Goal: Find specific page/section: Find specific page/section

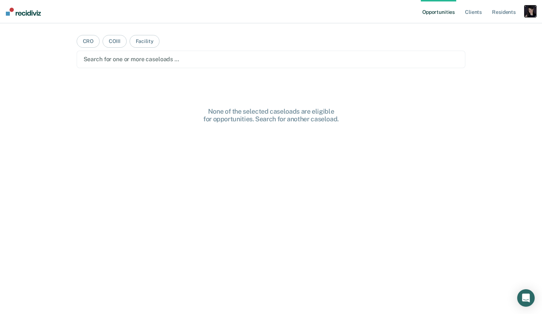
click at [530, 13] on div "button" at bounding box center [530, 11] width 12 height 12
click at [494, 28] on link "Profile" at bounding box center [500, 30] width 59 height 6
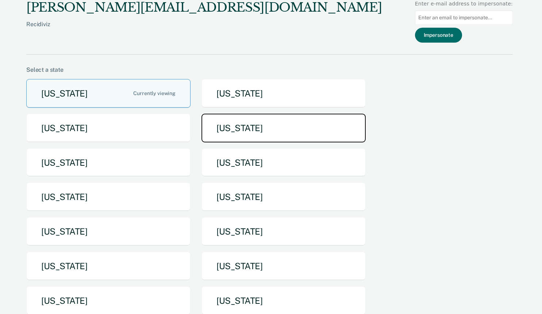
click at [264, 130] on button "[US_STATE]" at bounding box center [283, 128] width 164 height 29
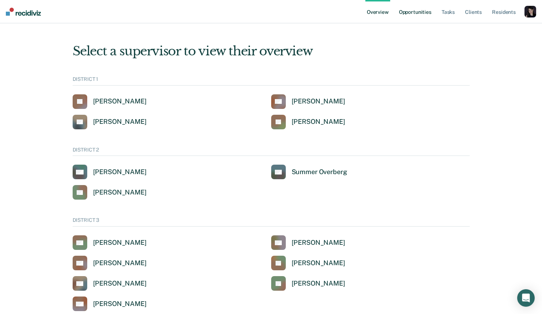
click at [424, 14] on link "Opportunities" at bounding box center [414, 11] width 35 height 23
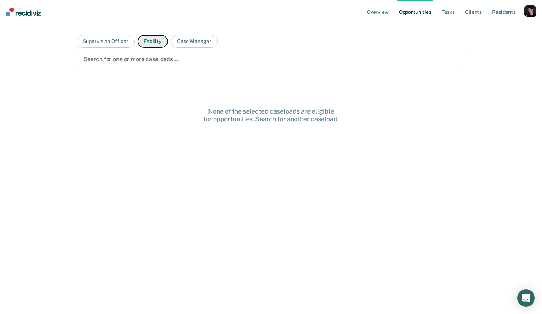
click at [138, 40] on button "Facility" at bounding box center [153, 41] width 30 height 13
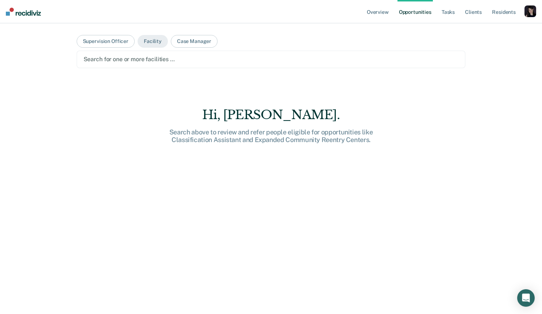
click at [152, 58] on div at bounding box center [271, 59] width 375 height 8
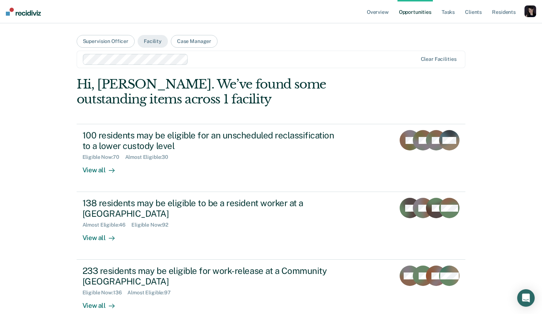
scroll to position [1, 0]
